Goal: Entertainment & Leisure: Consume media (video, audio)

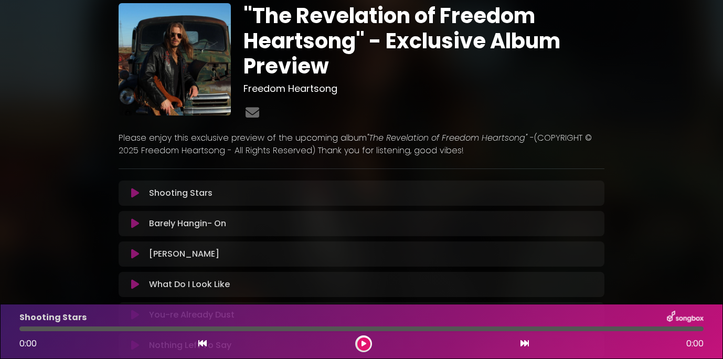
scroll to position [35, 0]
click at [133, 192] on icon at bounding box center [135, 192] width 8 height 10
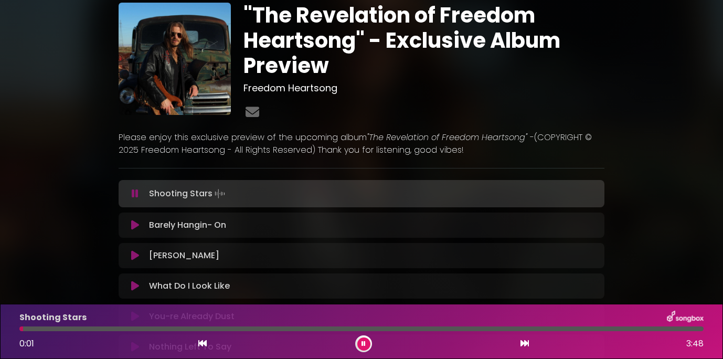
click at [124, 329] on div at bounding box center [361, 328] width 684 height 5
click at [203, 330] on div at bounding box center [361, 328] width 684 height 5
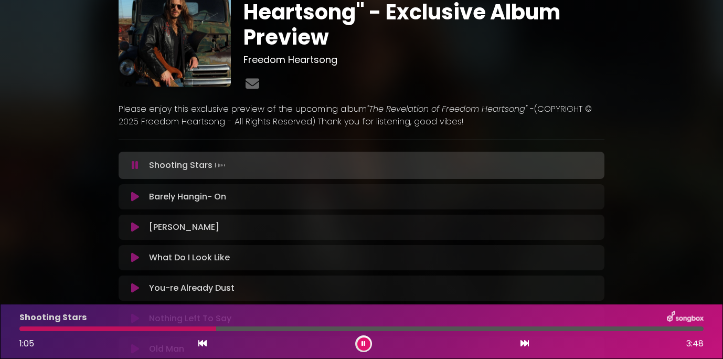
scroll to position [66, 0]
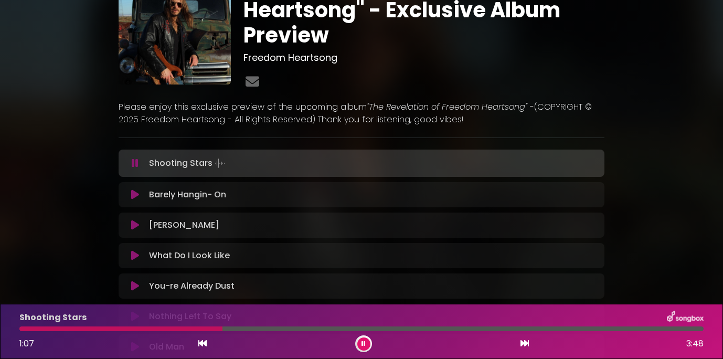
click at [136, 196] on icon at bounding box center [135, 194] width 8 height 10
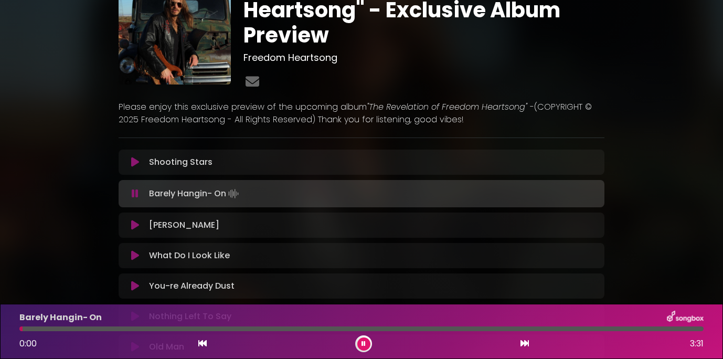
click at [237, 328] on div at bounding box center [361, 328] width 684 height 5
click at [306, 330] on div at bounding box center [361, 328] width 684 height 5
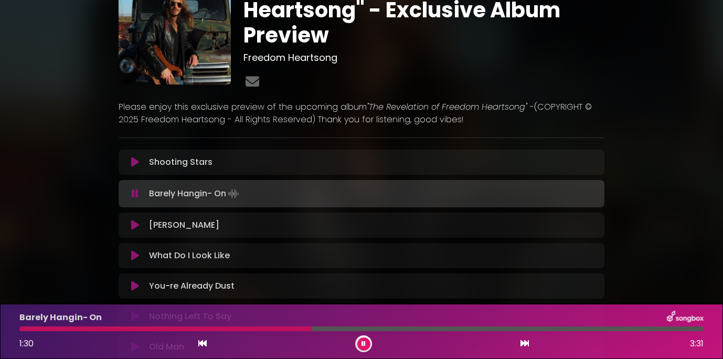
click at [382, 329] on div at bounding box center [361, 328] width 684 height 5
click at [137, 224] on icon at bounding box center [135, 225] width 8 height 10
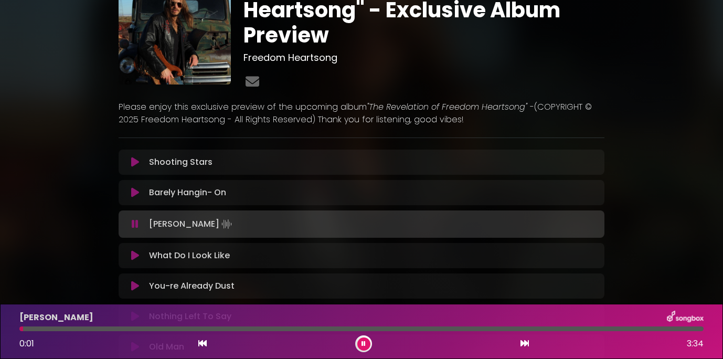
click at [256, 331] on div "[PERSON_NAME] 0:01 3:34" at bounding box center [361, 330] width 696 height 41
click at [263, 329] on div at bounding box center [361, 328] width 684 height 5
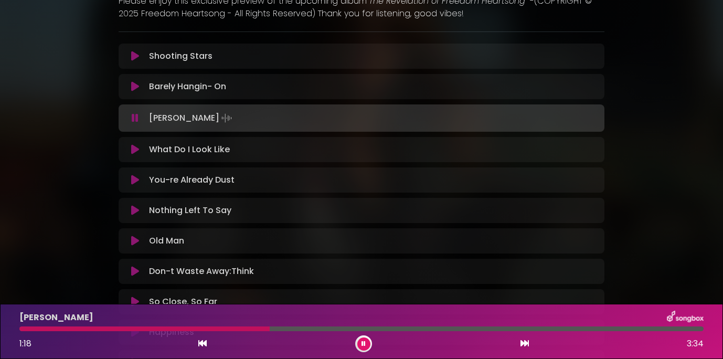
scroll to position [174, 0]
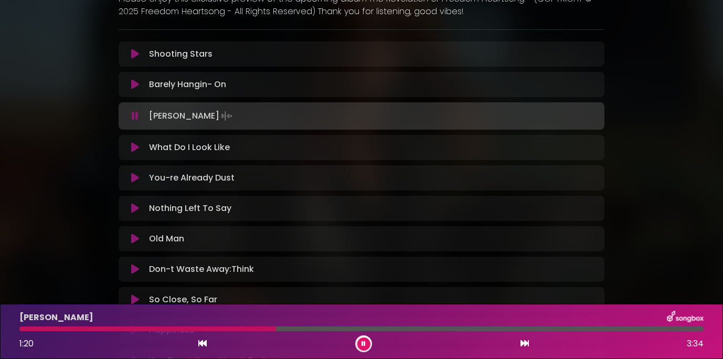
click at [134, 146] on icon at bounding box center [135, 147] width 8 height 10
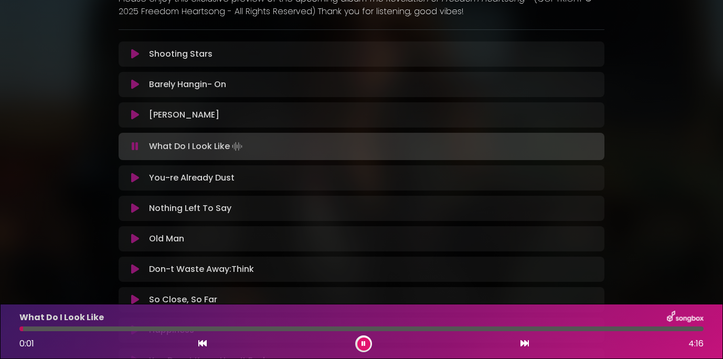
click at [259, 328] on div at bounding box center [361, 328] width 684 height 5
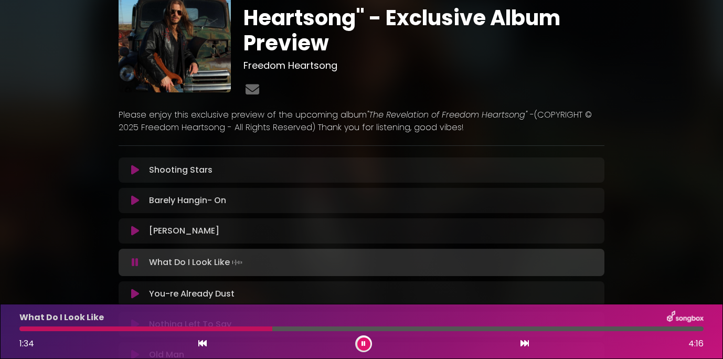
scroll to position [0, 0]
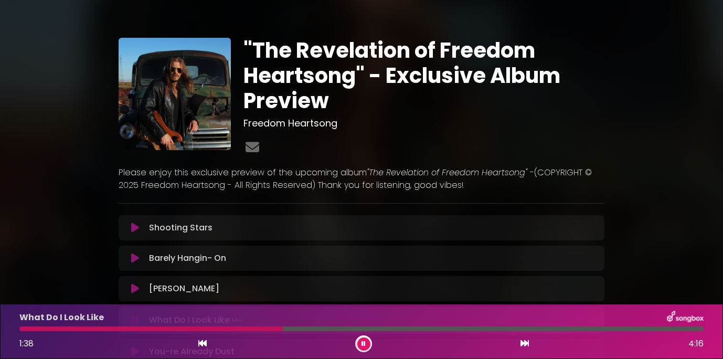
click at [360, 348] on button at bounding box center [363, 343] width 13 height 13
